Goal: Task Accomplishment & Management: Use online tool/utility

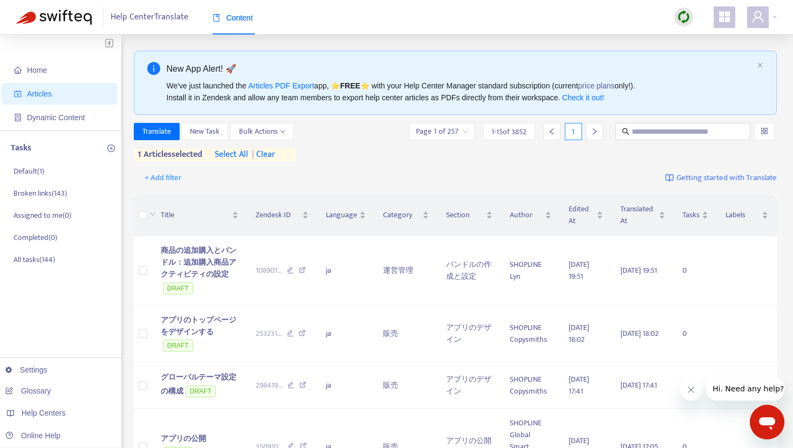
click at [269, 157] on span "| clear" at bounding box center [261, 154] width 27 height 13
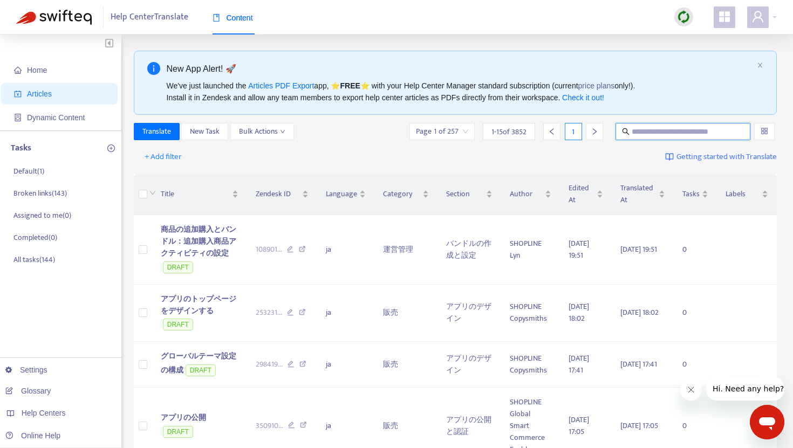
click at [639, 132] on input "text" at bounding box center [683, 132] width 104 height 12
paste input "**********"
type input "**********"
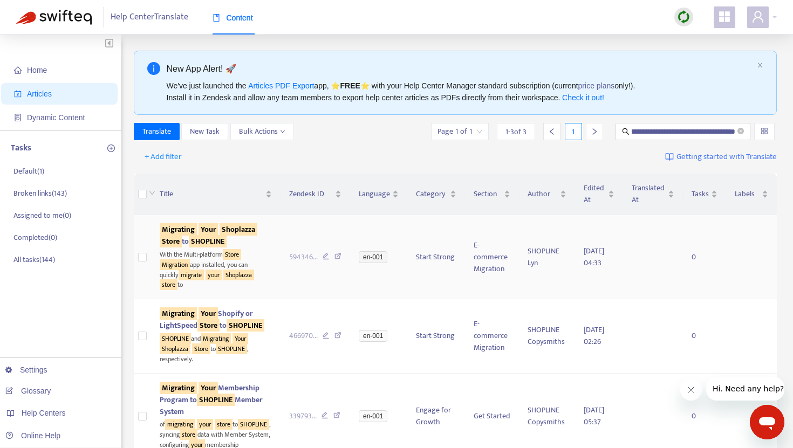
scroll to position [0, 0]
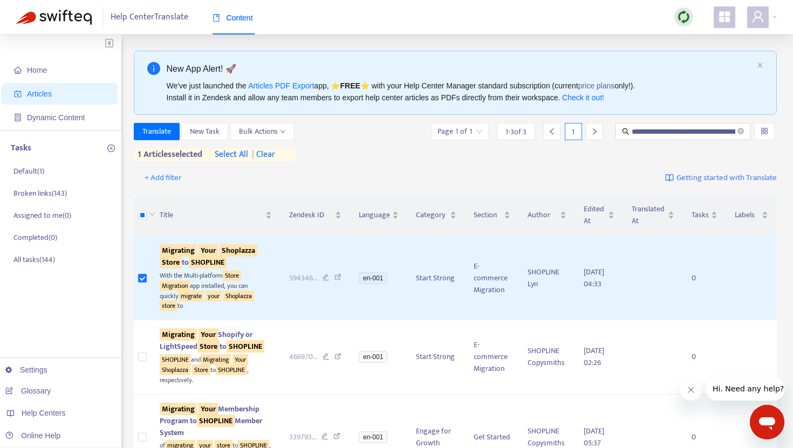
click at [270, 153] on span "| clear" at bounding box center [261, 154] width 27 height 13
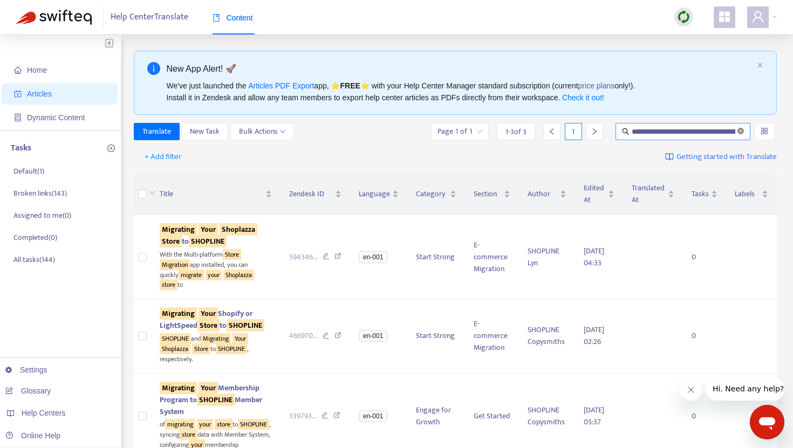
click at [741, 133] on icon "close-circle" at bounding box center [740, 131] width 6 height 6
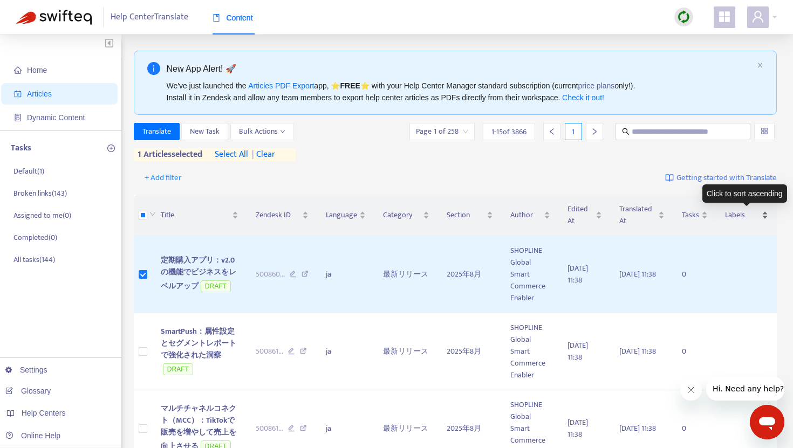
click at [736, 215] on span "Labels" at bounding box center [742, 215] width 35 height 12
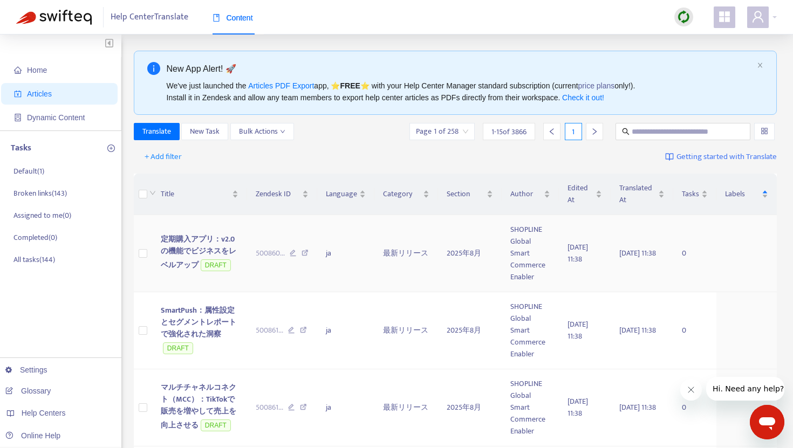
click at [182, 239] on span "定期購入アプリ：v2.0の機能でビジネスをレベルアップ" at bounding box center [198, 252] width 75 height 38
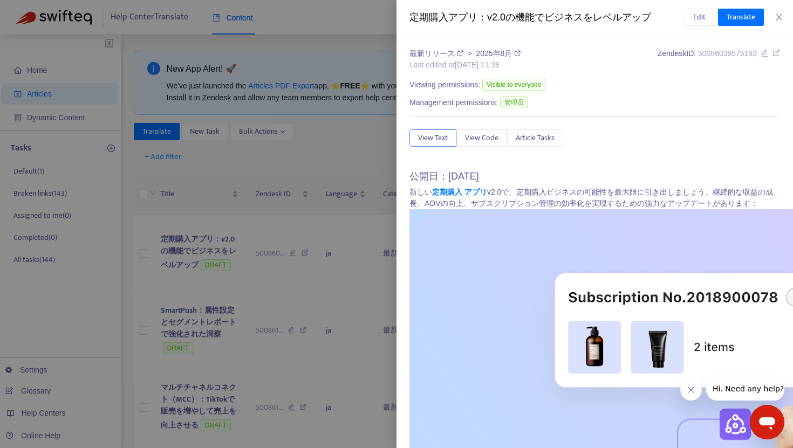
click at [182, 248] on div at bounding box center [396, 224] width 793 height 448
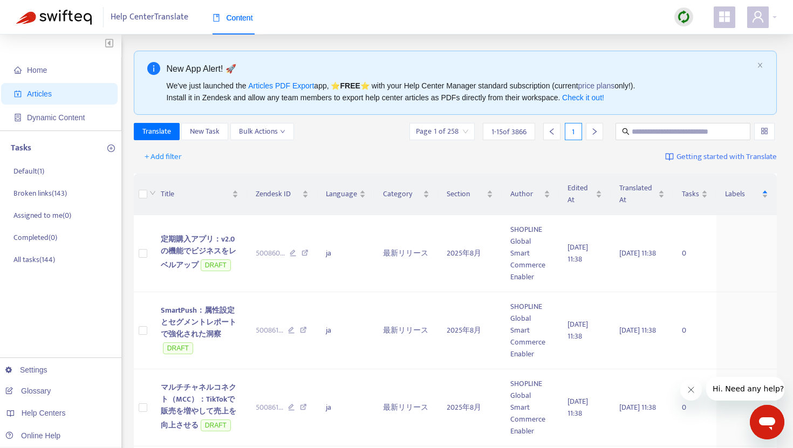
click at [182, 248] on span "定期購入アプリ：v2.0の機能でビジネスをレベルアップ" at bounding box center [198, 252] width 75 height 38
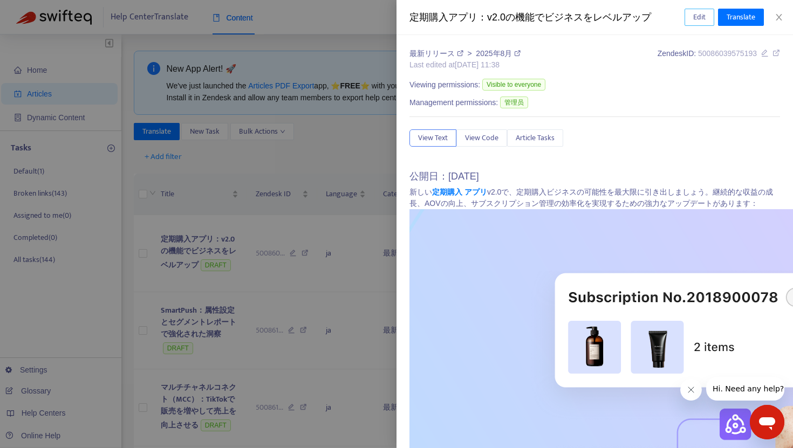
click at [697, 18] on span "Edit" at bounding box center [699, 17] width 12 height 12
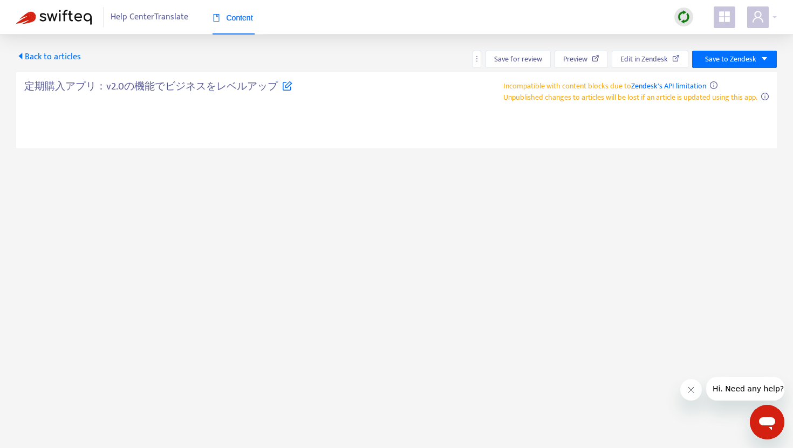
type textarea "**********"
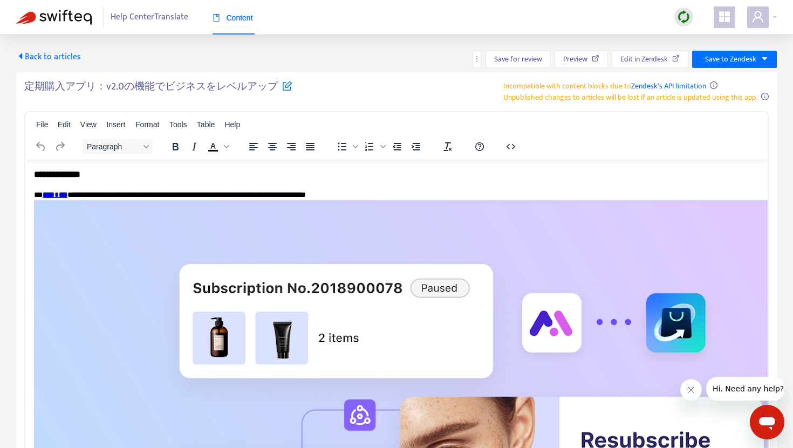
click at [285, 84] on icon at bounding box center [287, 85] width 10 height 10
click at [356, 60] on div "Back to articles Save for review Preview Edit in Zendesk Save to Zendesk" at bounding box center [396, 59] width 760 height 17
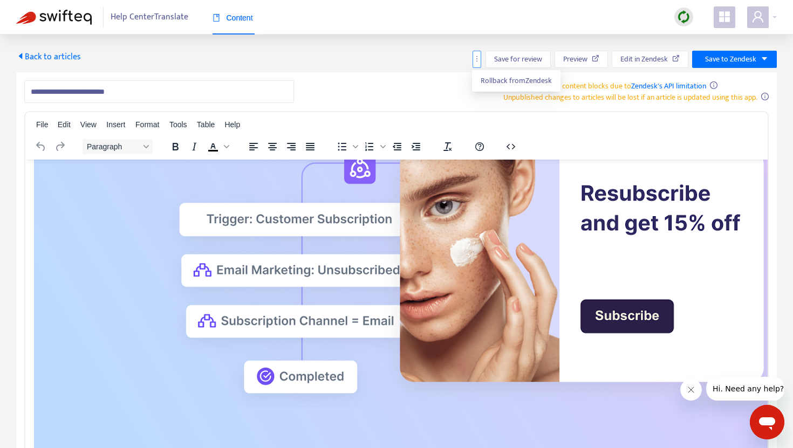
click at [477, 65] on button "button" at bounding box center [476, 59] width 9 height 17
click at [67, 57] on span "Back to articles" at bounding box center [48, 57] width 65 height 15
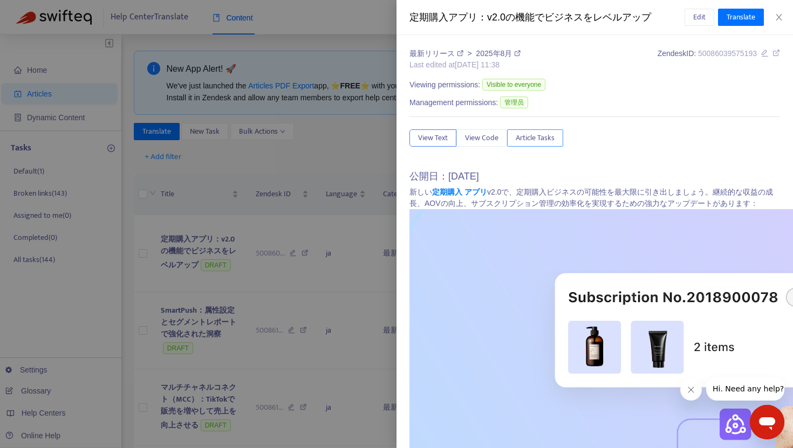
click at [541, 139] on span "Article Tasks" at bounding box center [534, 138] width 39 height 12
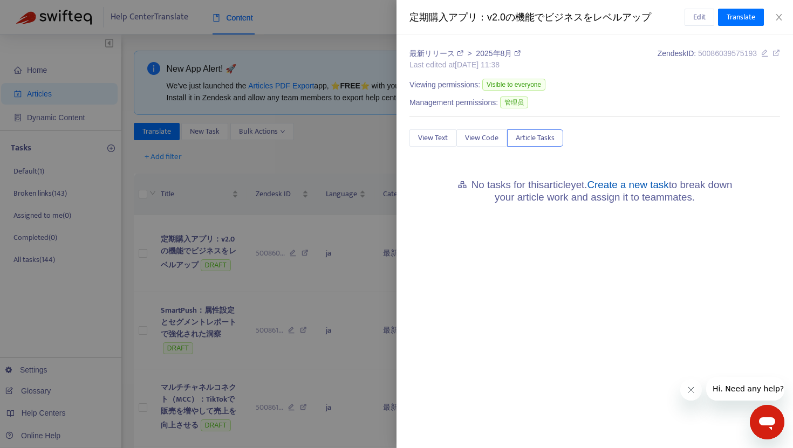
click at [652, 187] on link "Create a new task" at bounding box center [627, 184] width 81 height 11
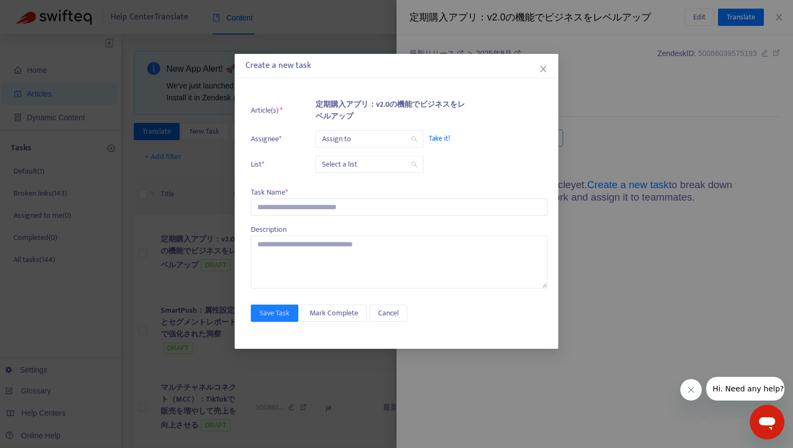
click at [381, 165] on input "search" at bounding box center [369, 164] width 95 height 16
click at [484, 141] on span "Take it!" at bounding box center [483, 138] width 108 height 11
click at [315, 204] on input "text" at bounding box center [399, 206] width 297 height 17
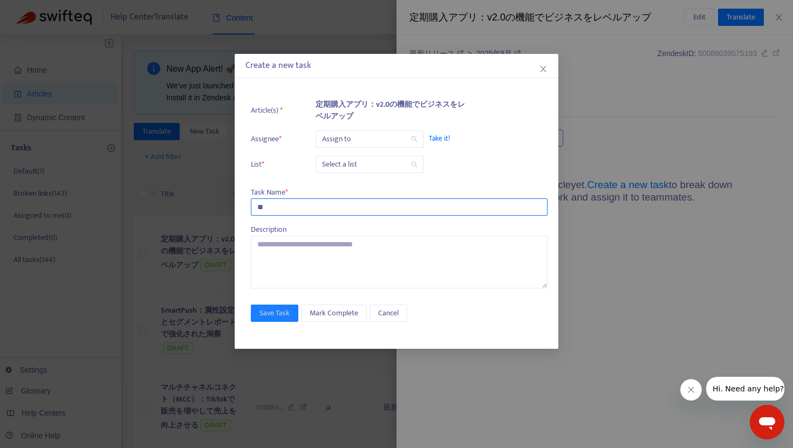
type input "**"
click at [478, 157] on li "List * Select a list" at bounding box center [399, 164] width 297 height 17
click at [359, 170] on input "search" at bounding box center [369, 164] width 95 height 16
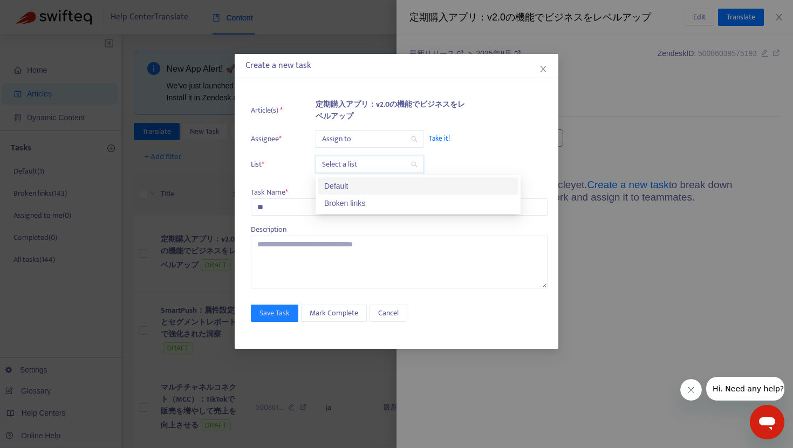
click at [352, 187] on div "Default" at bounding box center [418, 186] width 188 height 12
click at [476, 157] on li "List * Default Default" at bounding box center [399, 164] width 297 height 17
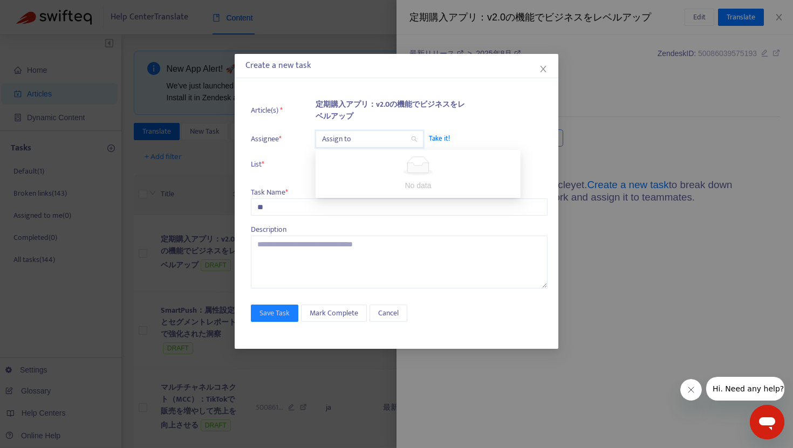
click at [402, 141] on input "search" at bounding box center [369, 139] width 95 height 16
click at [475, 119] on li "Article(s) * 定期購入アプリ：v2.0の機能でビジネスをレベルアップ" at bounding box center [399, 111] width 297 height 24
click at [343, 140] on input "search" at bounding box center [369, 139] width 95 height 16
type input "*"
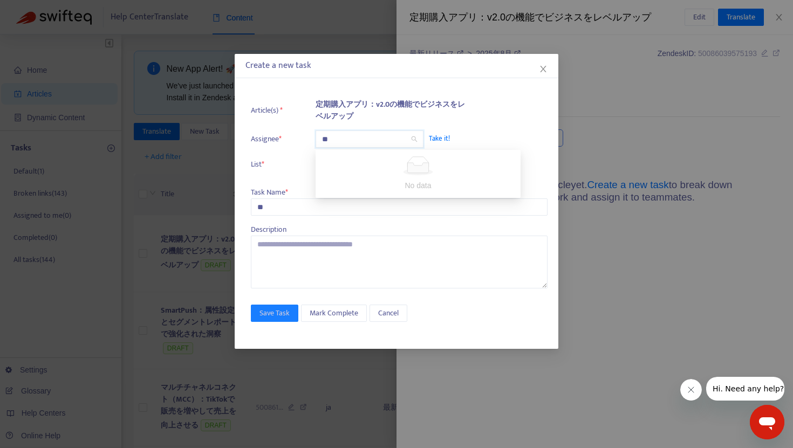
type input "*"
click at [438, 137] on span "Take it!" at bounding box center [483, 138] width 108 height 11
click at [446, 139] on span "Take it!" at bounding box center [483, 138] width 108 height 11
click at [436, 139] on span "Take it!" at bounding box center [483, 138] width 108 height 11
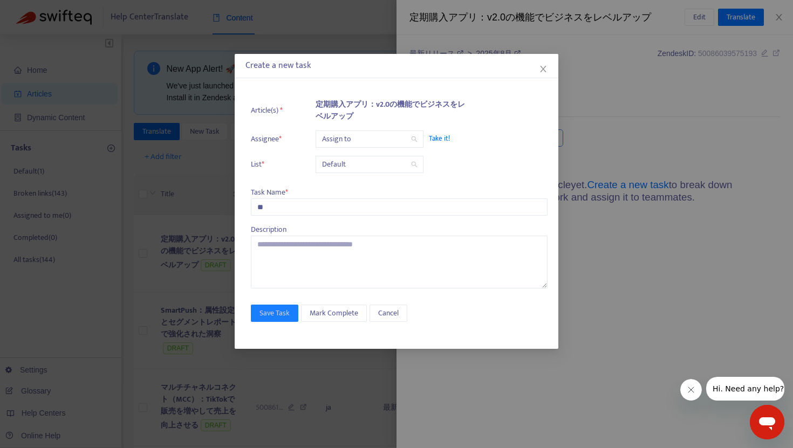
click at [436, 139] on span "Take it!" at bounding box center [483, 138] width 108 height 11
click at [471, 132] on li "Assignee * Assign to Take it!" at bounding box center [399, 138] width 297 height 17
click at [437, 139] on span "Take it!" at bounding box center [483, 138] width 108 height 11
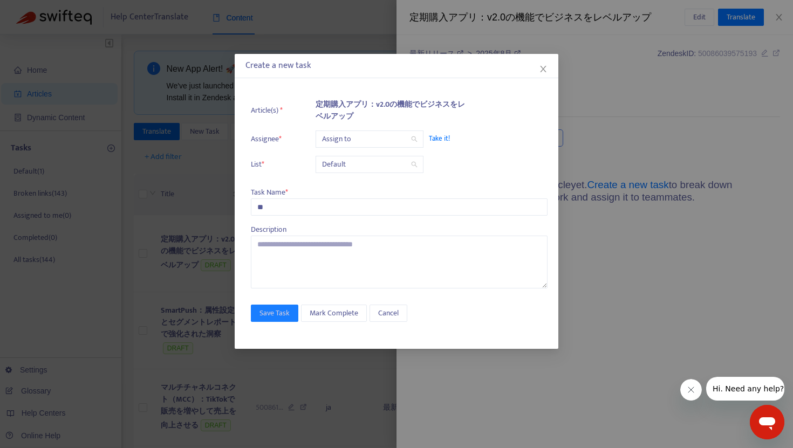
click at [444, 115] on div "定期購入アプリ：v2.0の機能でビジネスをレベルアップ" at bounding box center [393, 111] width 156 height 24
click at [435, 136] on span "Take it!" at bounding box center [483, 138] width 108 height 11
click at [494, 120] on li "Article(s) * 定期購入アプリ：v2.0の機能でビジネスをレベルアップ" at bounding box center [399, 111] width 297 height 24
